Goal: Task Accomplishment & Management: Complete application form

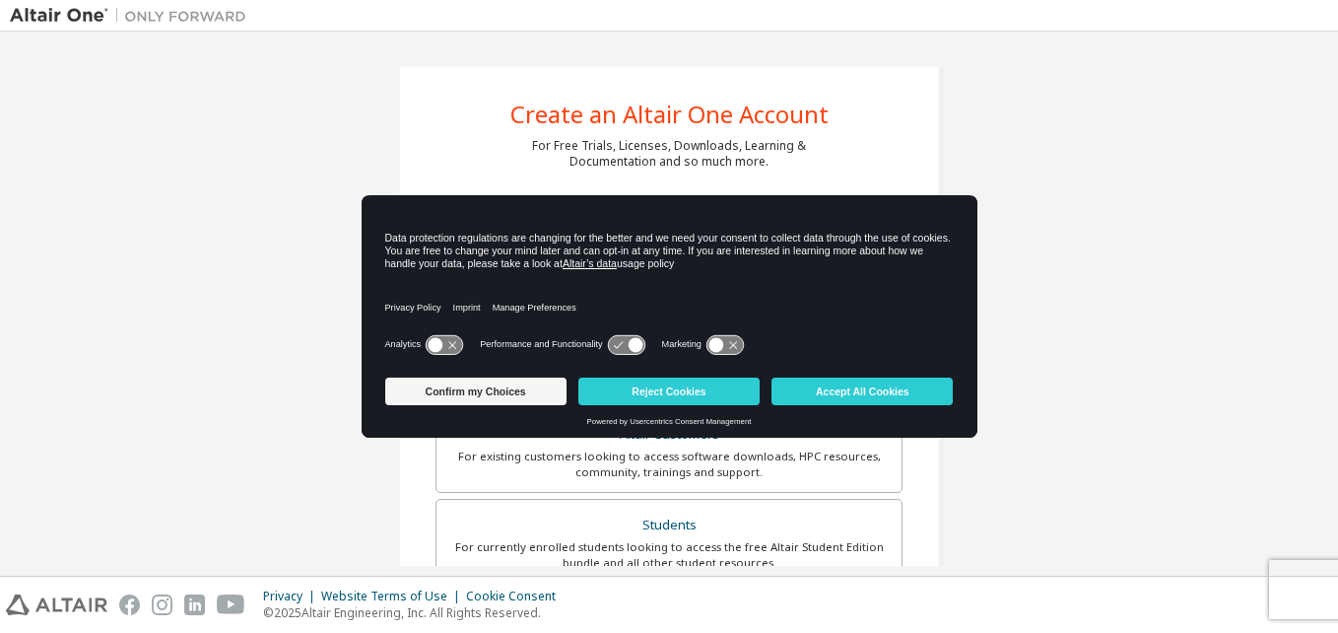
click at [626, 348] on icon at bounding box center [626, 344] width 36 height 19
click at [790, 392] on button "Accept All Cookies" at bounding box center [861, 391] width 181 height 28
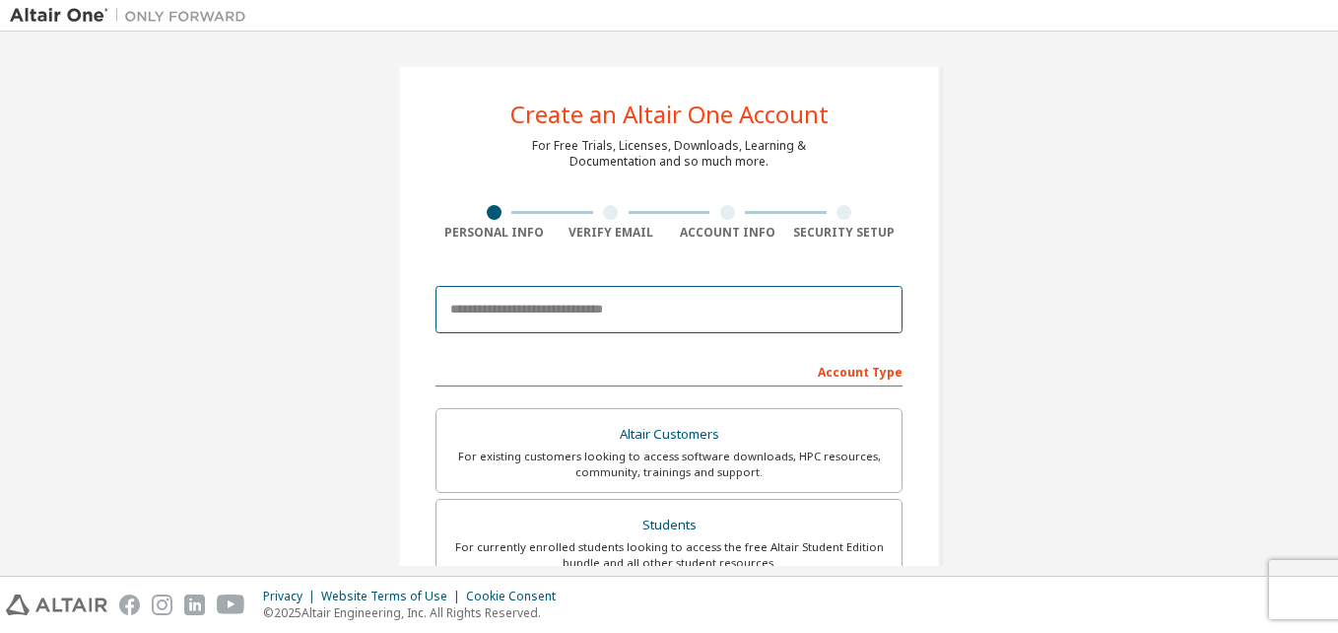
click at [803, 307] on input "email" at bounding box center [668, 309] width 467 height 47
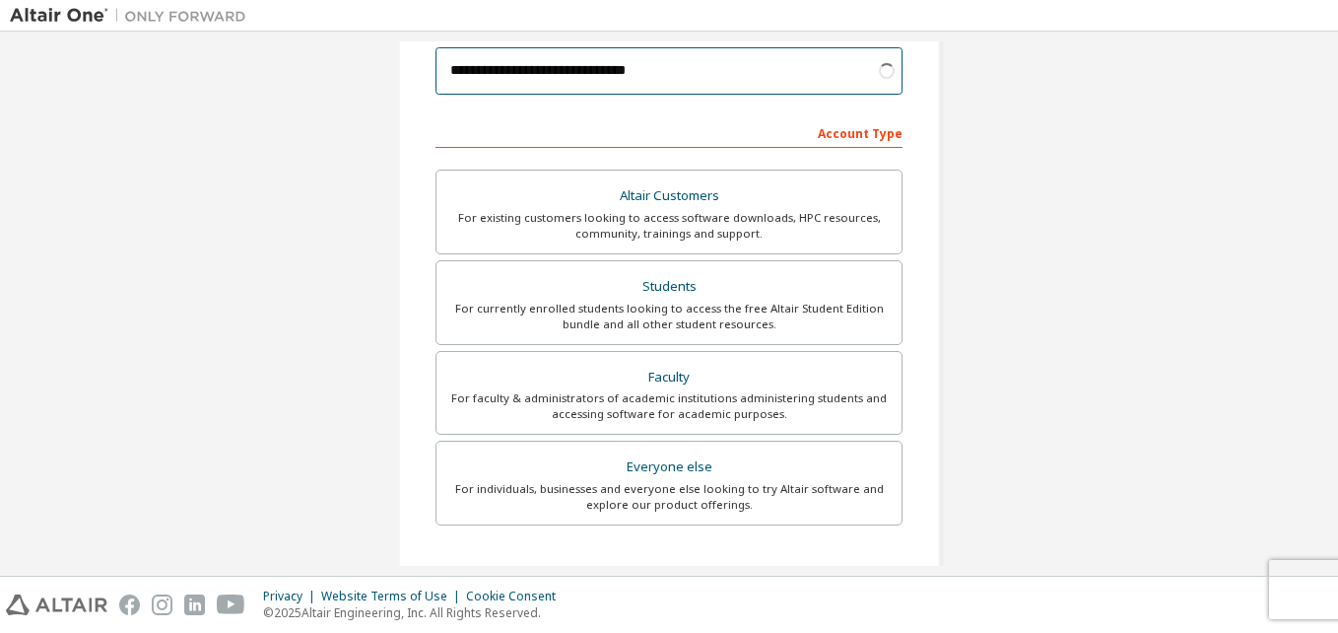
scroll to position [263, 0]
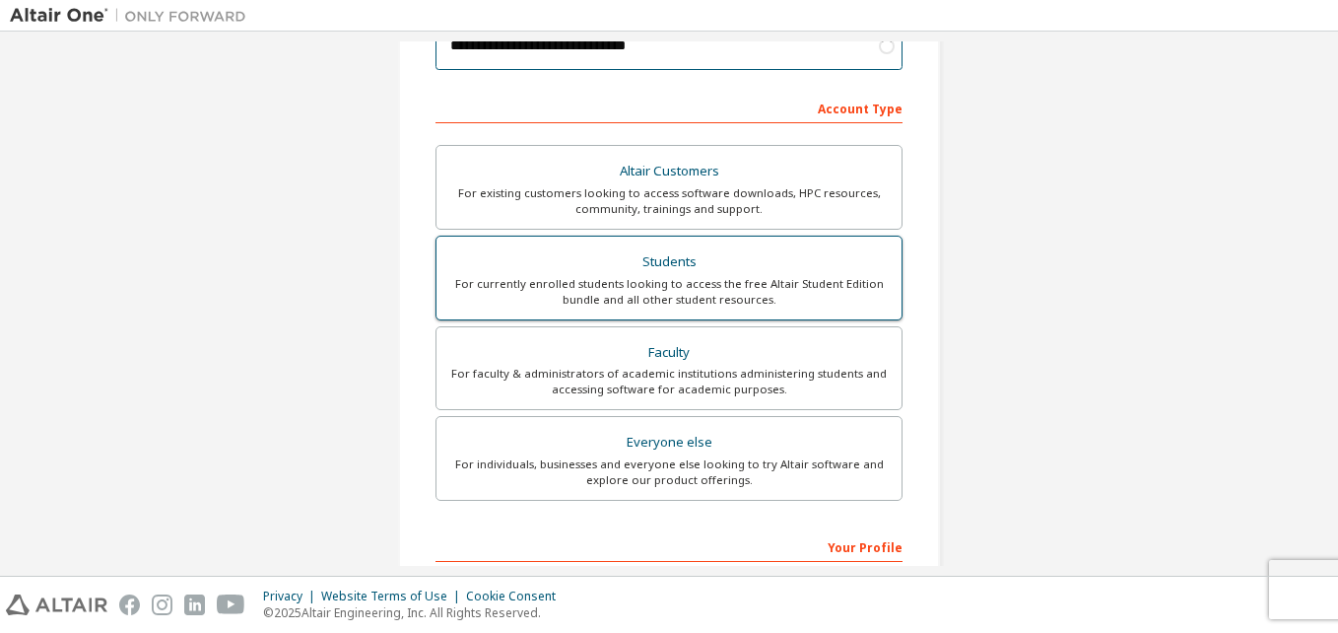
type input "**********"
click at [682, 288] on div "For currently enrolled students looking to access the free Altair Student Editi…" at bounding box center [668, 292] width 441 height 32
click at [809, 301] on div "For currently enrolled students looking to access the free Altair Student Editi…" at bounding box center [668, 292] width 441 height 32
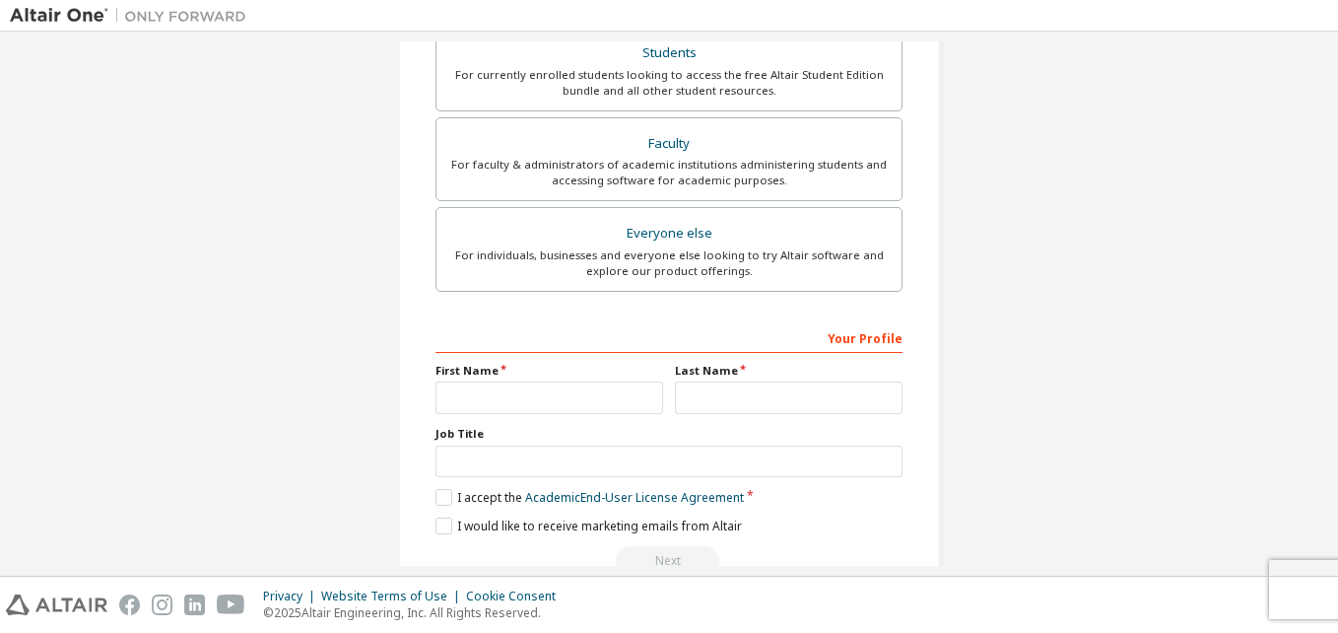
scroll to position [519, 0]
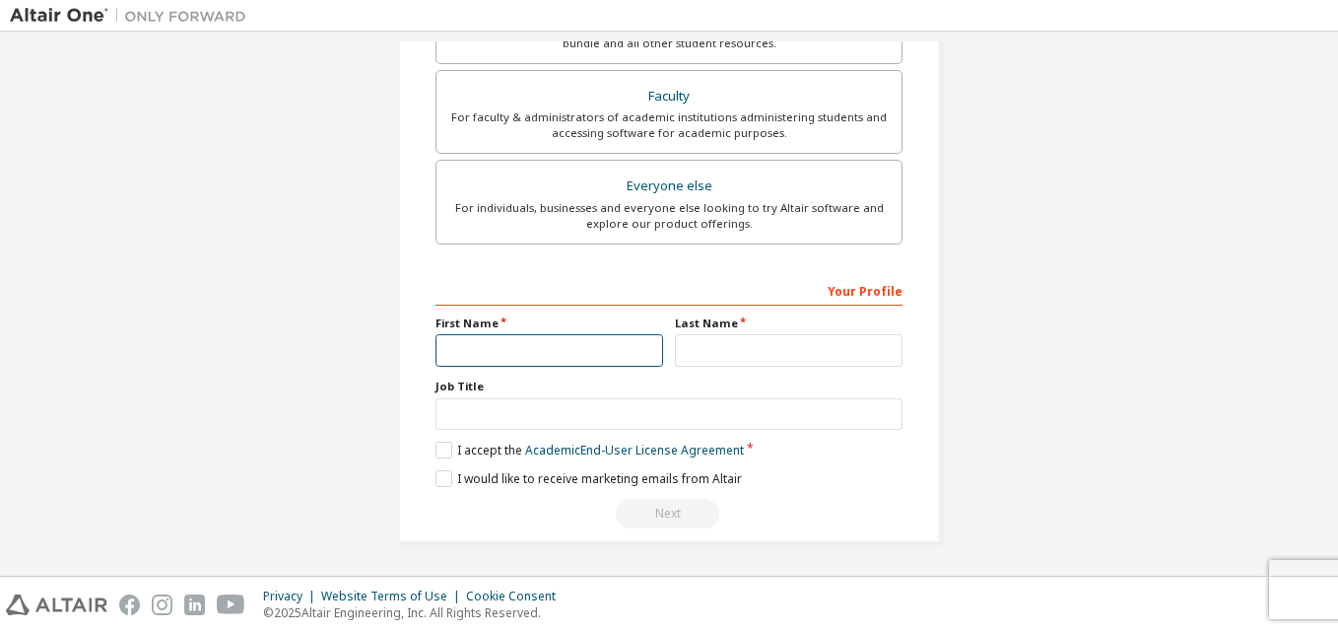
click at [581, 351] on input "text" at bounding box center [549, 350] width 228 height 33
type input "*"
type input "*******"
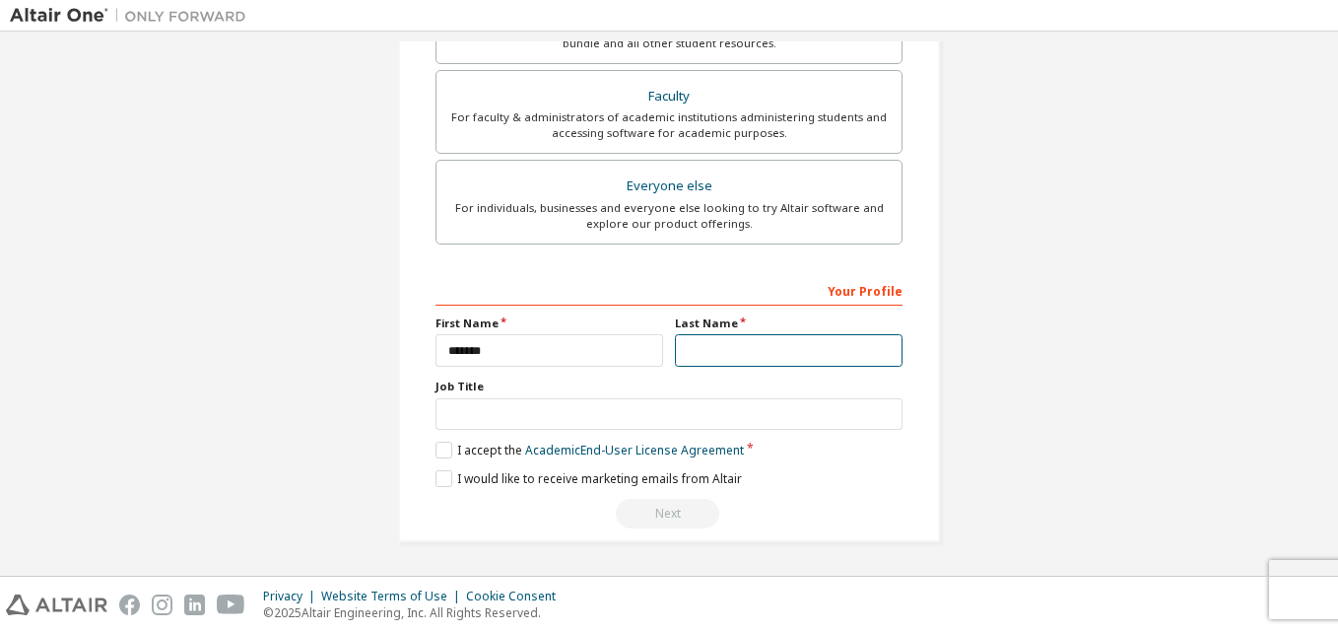
click at [717, 352] on input "text" at bounding box center [789, 350] width 228 height 33
type input "*****"
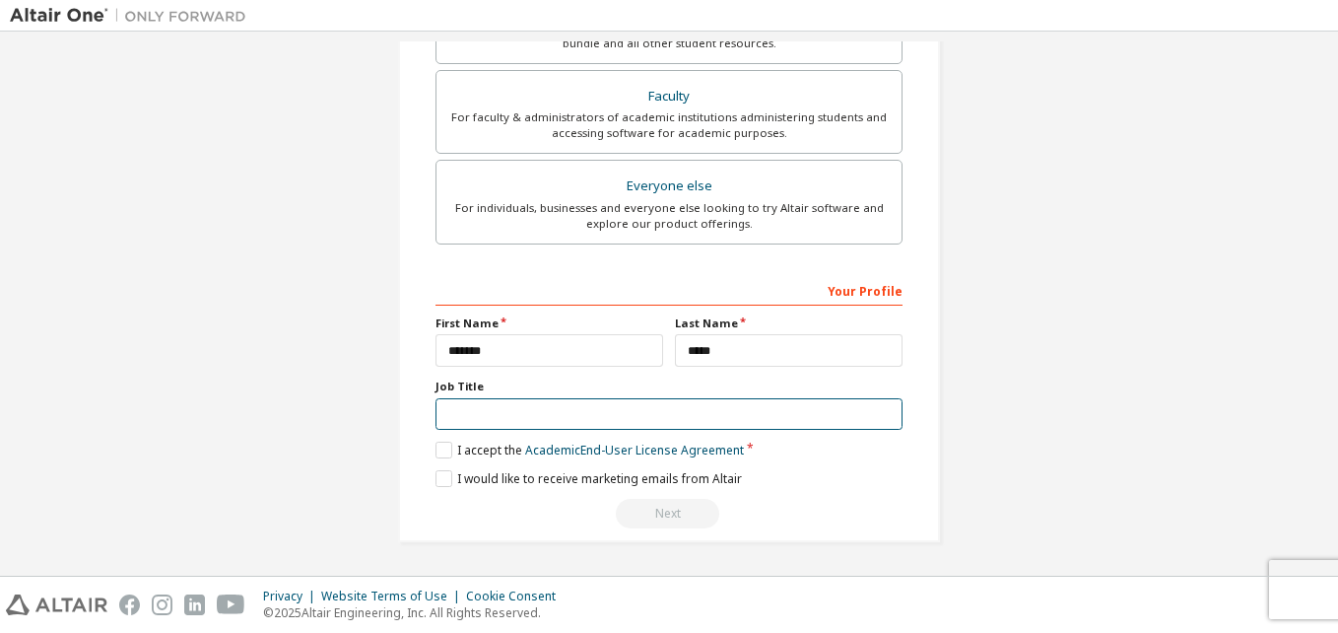
click at [671, 409] on input "text" at bounding box center [668, 414] width 467 height 33
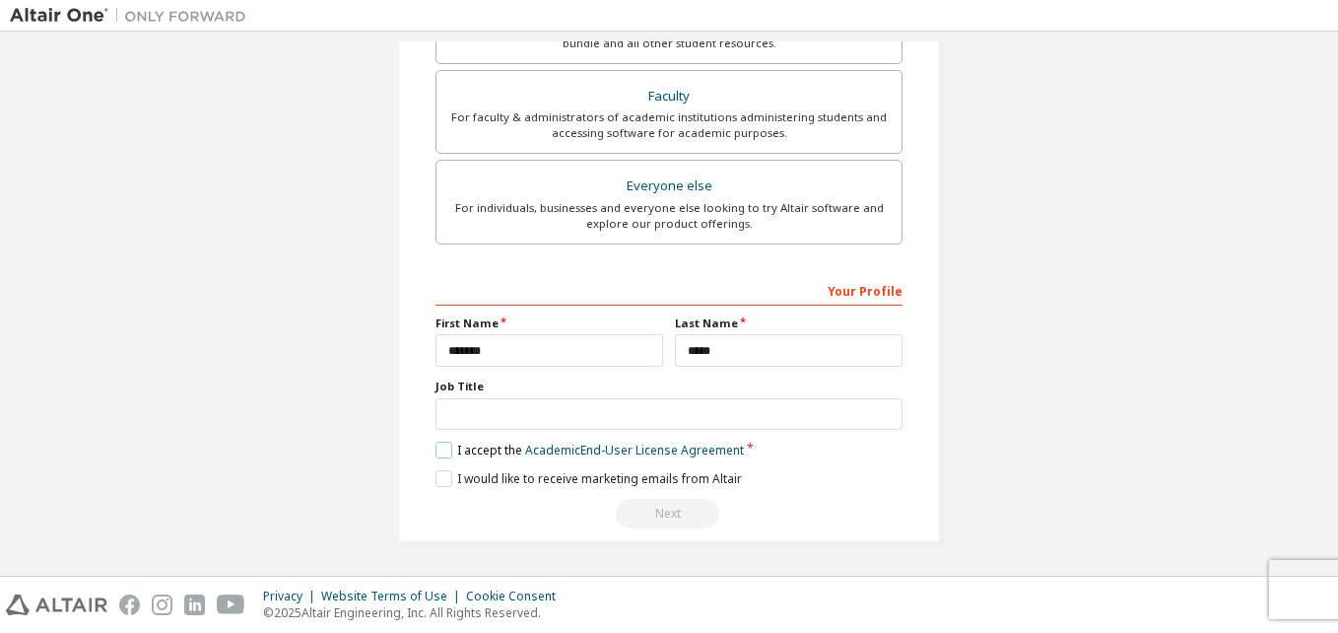
click at [435, 449] on label "I accept the Academic End-User License Agreement" at bounding box center [589, 449] width 308 height 17
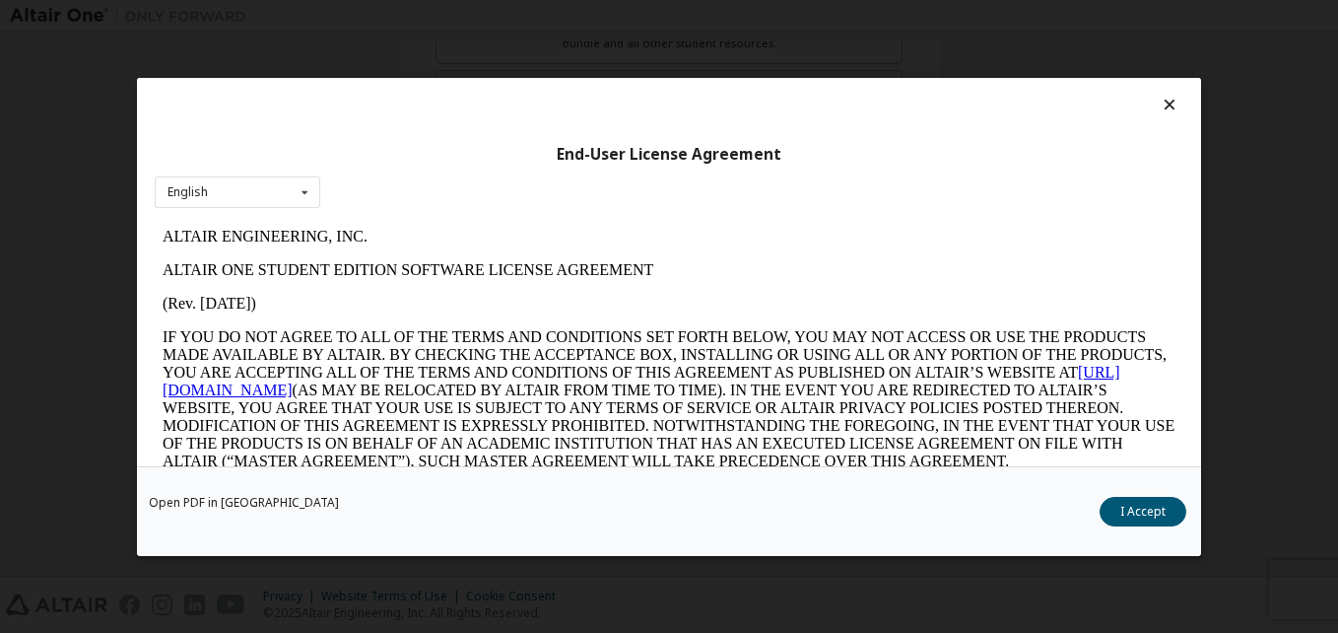
scroll to position [0, 0]
click at [1120, 503] on button "I Accept" at bounding box center [1143, 511] width 87 height 30
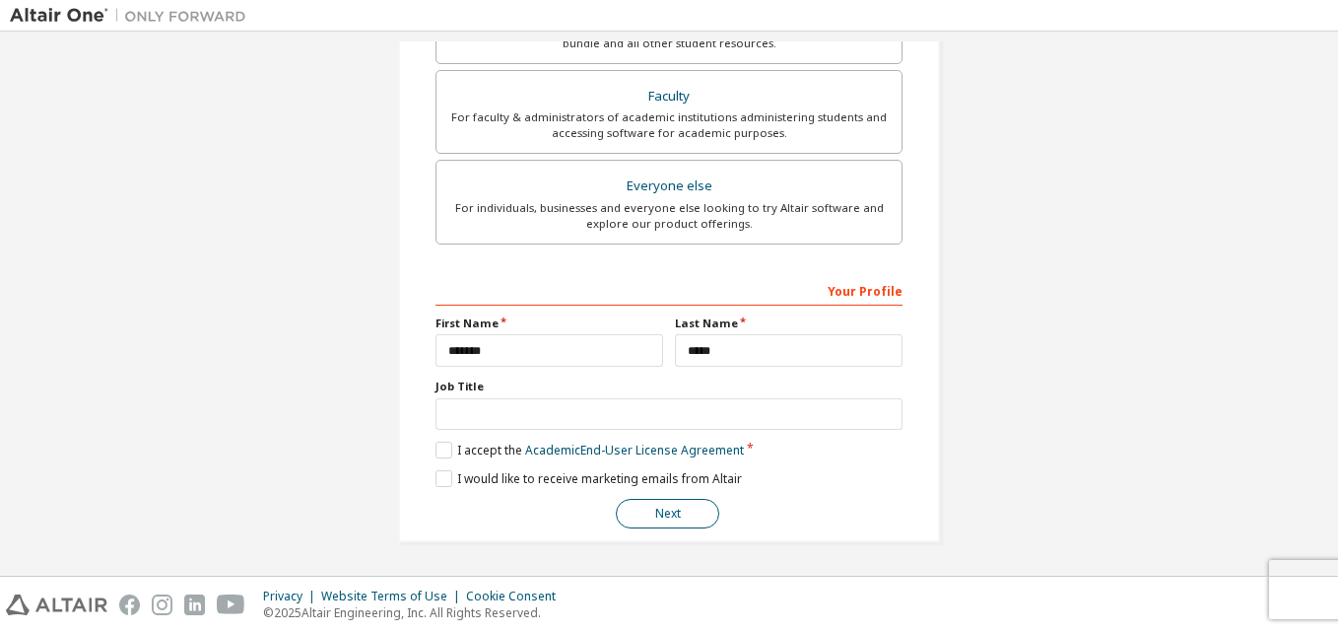
click at [652, 513] on button "Next" at bounding box center [667, 514] width 103 height 30
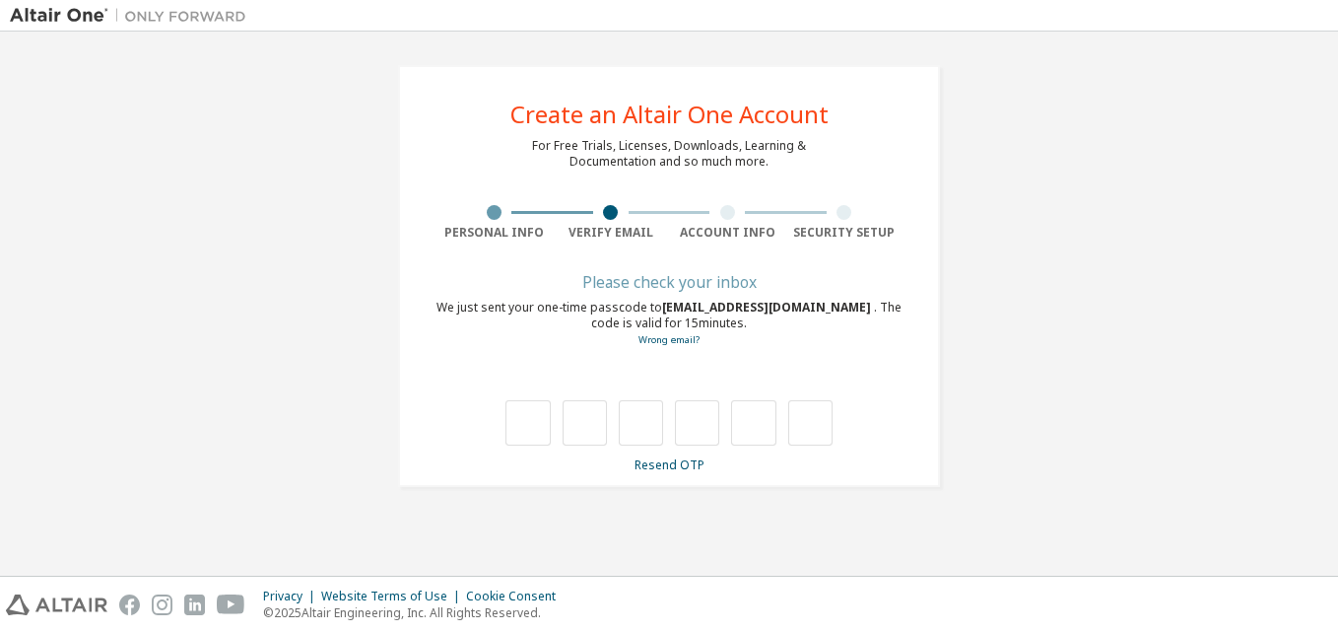
type input "*"
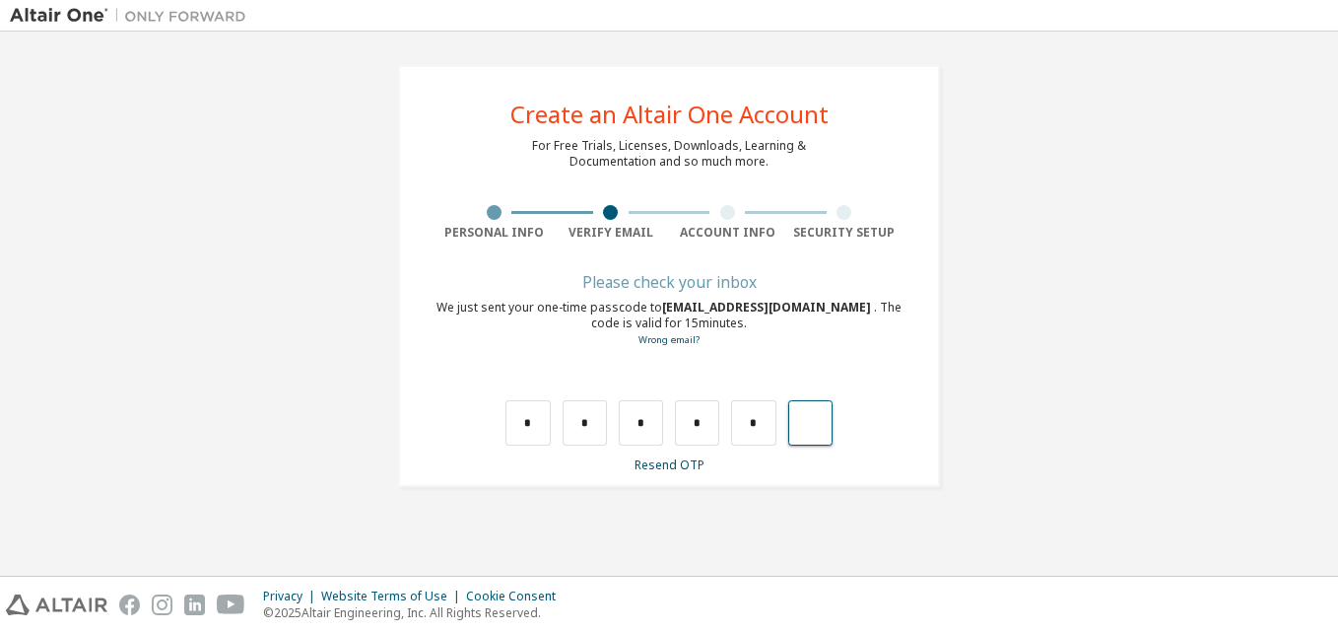
type input "*"
